Goal: Task Accomplishment & Management: Manage account settings

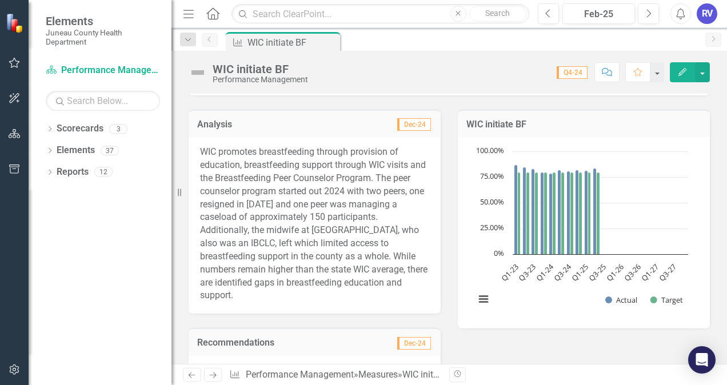
scroll to position [45, 0]
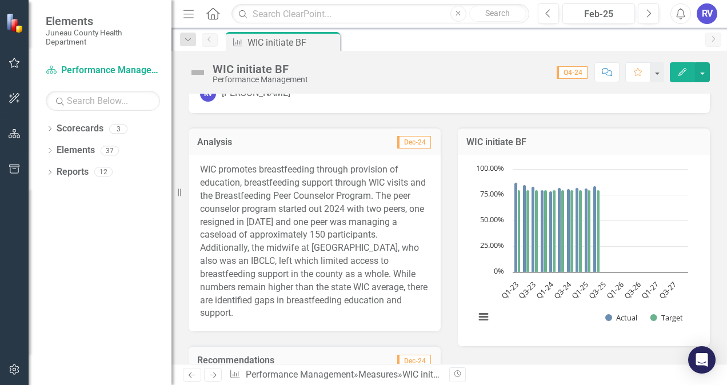
click at [575, 71] on span "Q4-24" at bounding box center [571, 72] width 31 height 13
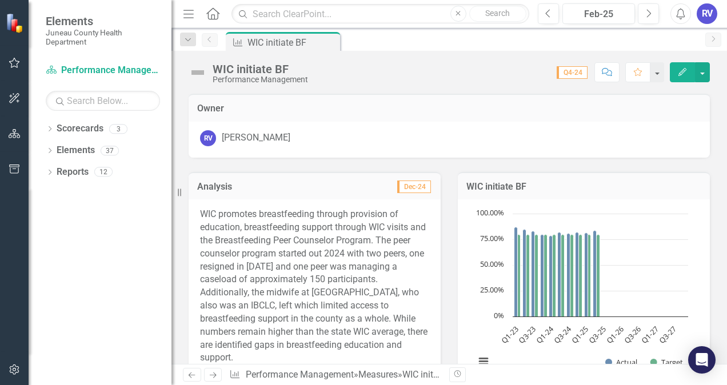
click at [576, 70] on span "Q4-24" at bounding box center [571, 72] width 31 height 13
click at [647, 14] on icon "Next" at bounding box center [648, 14] width 6 height 10
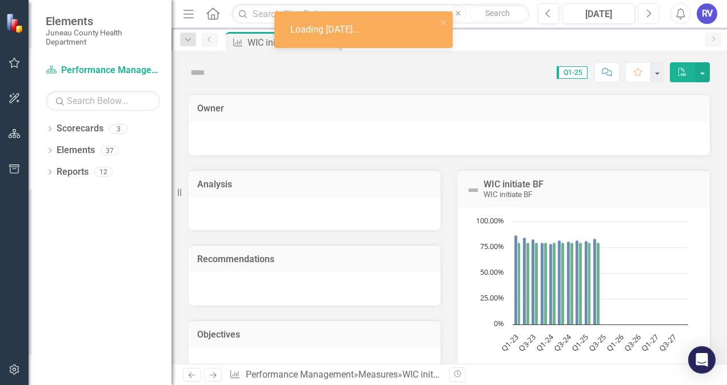
click at [647, 14] on icon "Next" at bounding box center [648, 14] width 6 height 10
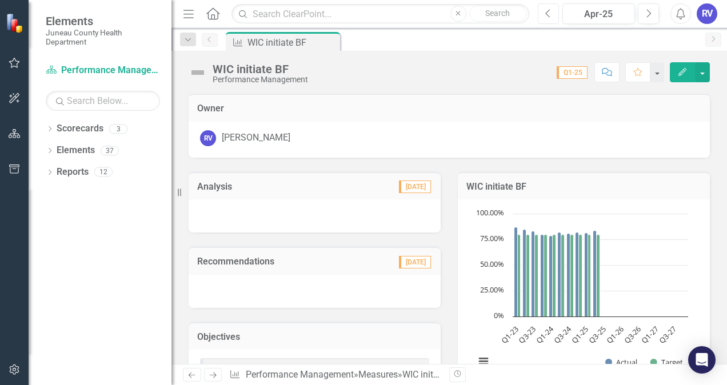
click at [552, 20] on button "Previous" at bounding box center [547, 13] width 21 height 21
click at [310, 285] on div at bounding box center [314, 291] width 252 height 33
click at [689, 72] on button "Edit" at bounding box center [681, 72] width 25 height 20
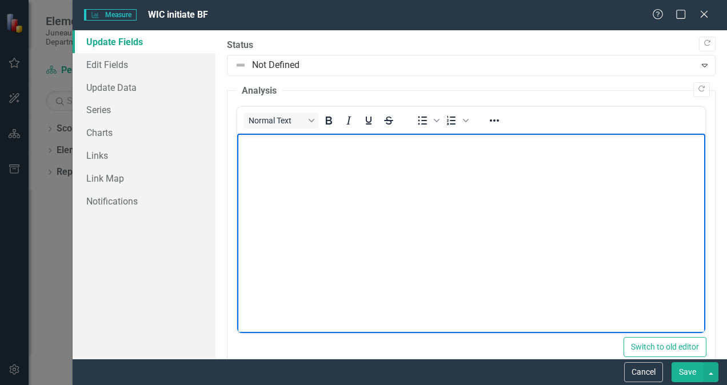
click at [318, 216] on body "Rich Text Area. Press ALT-0 for help." at bounding box center [471, 219] width 468 height 171
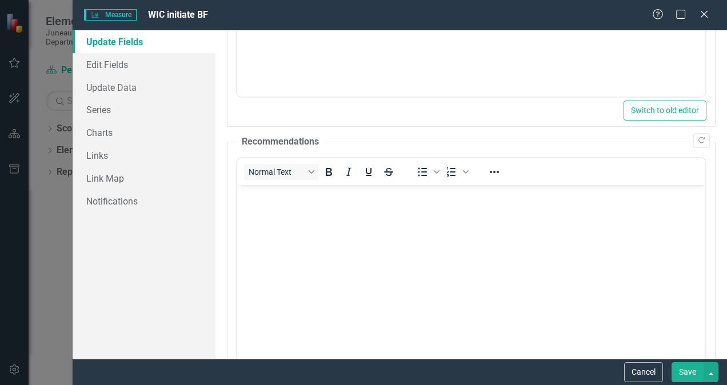
scroll to position [238, 0]
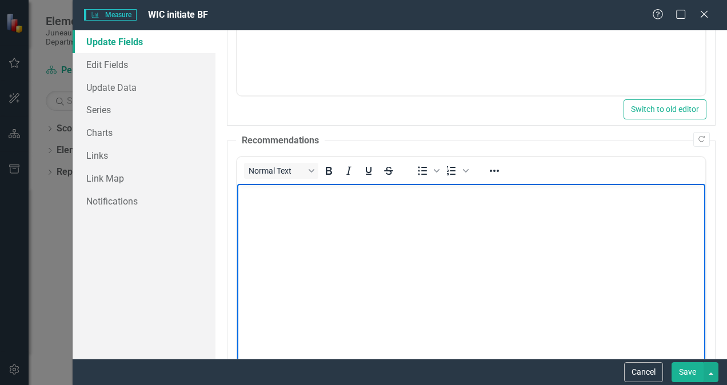
click at [513, 250] on body "Rich Text Area. Press ALT-0 for help." at bounding box center [471, 269] width 468 height 171
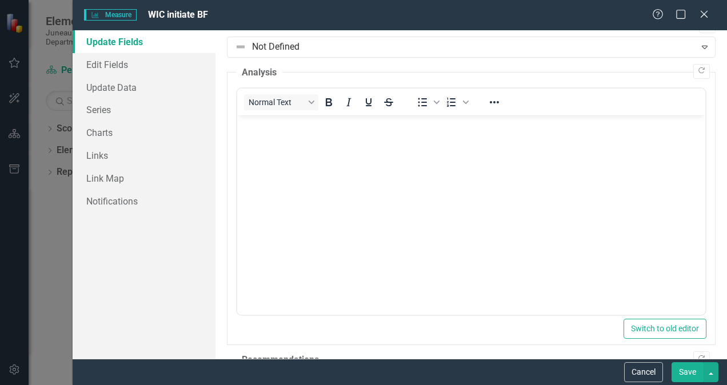
scroll to position [16, 0]
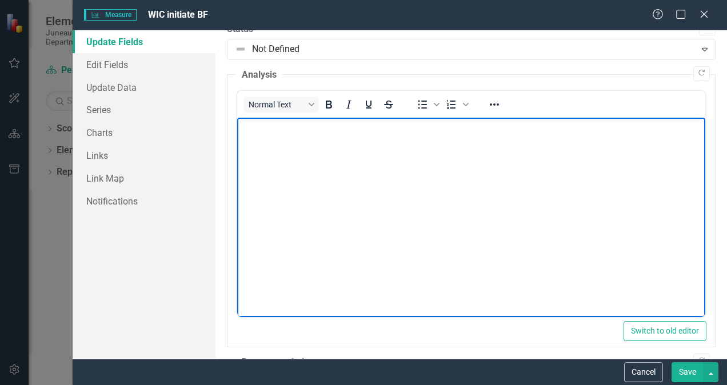
click at [347, 160] on body "Rich Text Area. Press ALT-0 for help." at bounding box center [471, 203] width 468 height 171
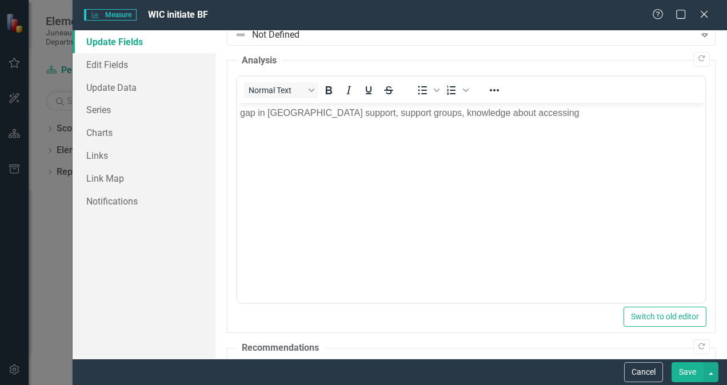
scroll to position [0, 0]
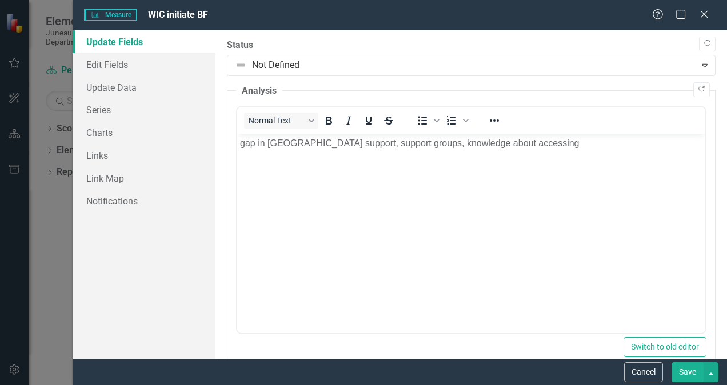
click at [689, 372] on button "Save" at bounding box center [687, 372] width 32 height 20
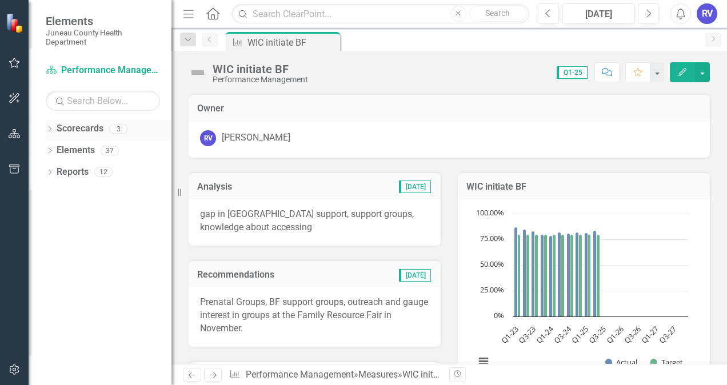
click at [51, 129] on icon "Dropdown" at bounding box center [50, 130] width 8 height 6
click at [123, 171] on link "Performance Management" at bounding box center [117, 172] width 109 height 13
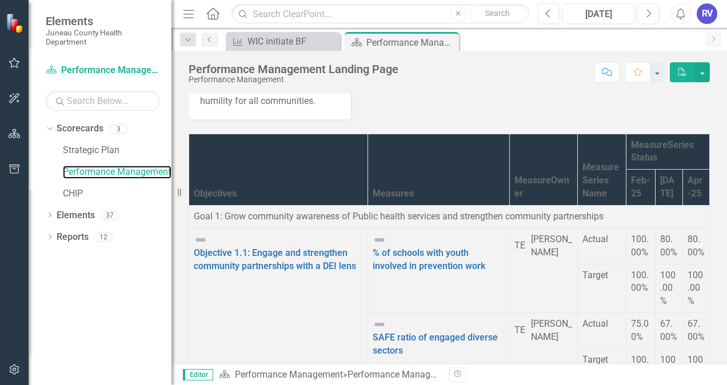
scroll to position [239, 0]
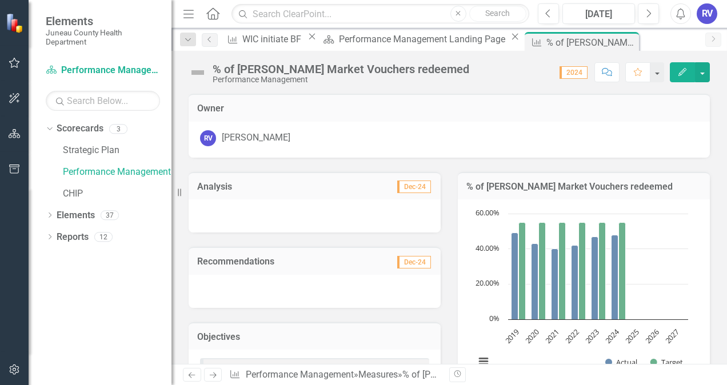
click at [309, 215] on div at bounding box center [314, 215] width 252 height 33
click at [647, 15] on icon "Next" at bounding box center [648, 14] width 6 height 10
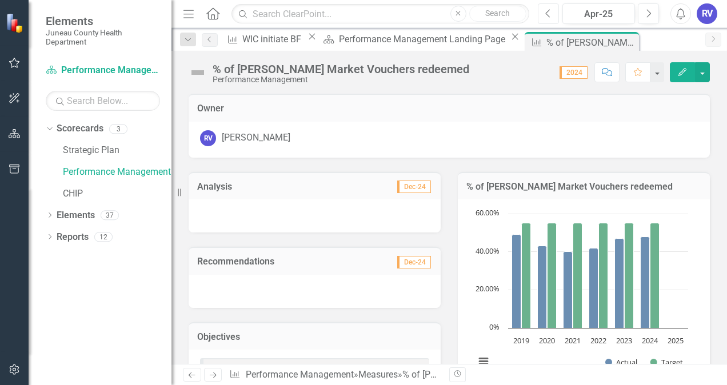
click at [548, 14] on icon "Previous" at bounding box center [548, 14] width 6 height 10
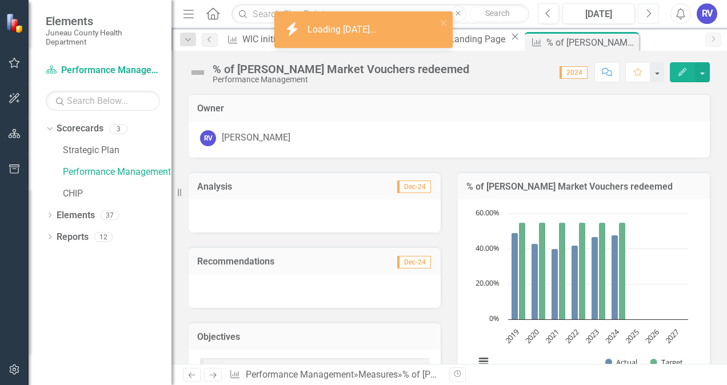
click at [649, 13] on icon "Next" at bounding box center [648, 14] width 6 height 10
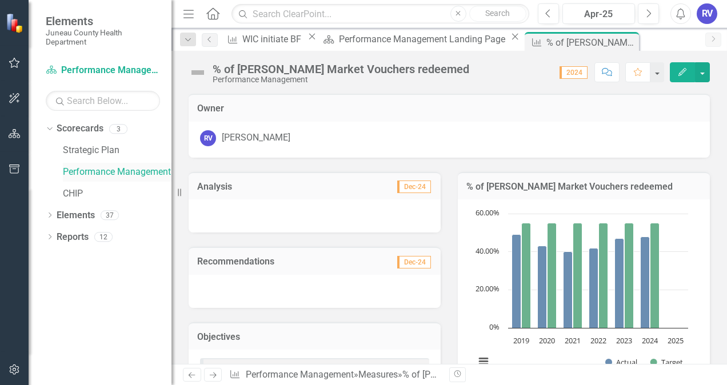
click at [135, 170] on link "Performance Management" at bounding box center [117, 172] width 109 height 13
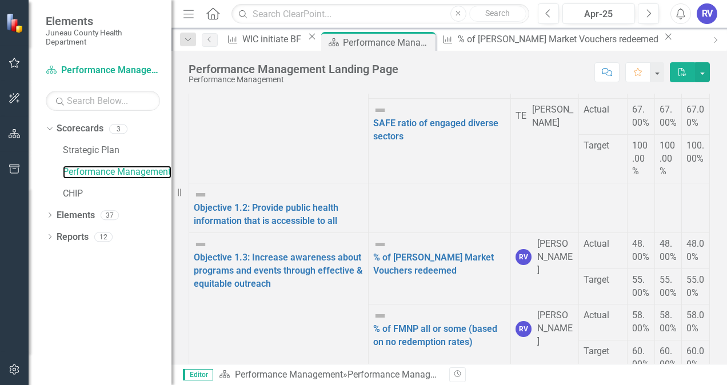
scroll to position [922, 0]
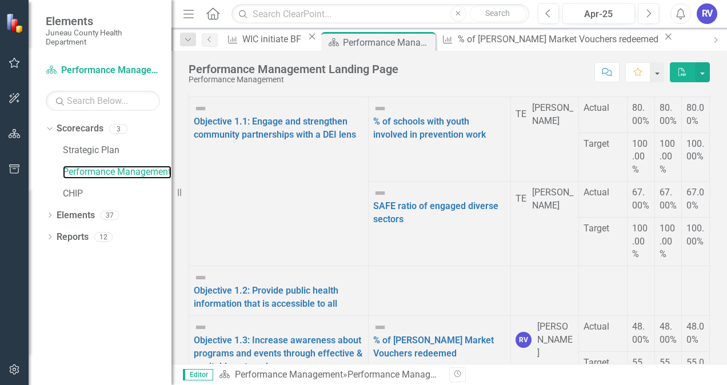
scroll to position [548, 0]
